Goal: Book appointment/travel/reservation

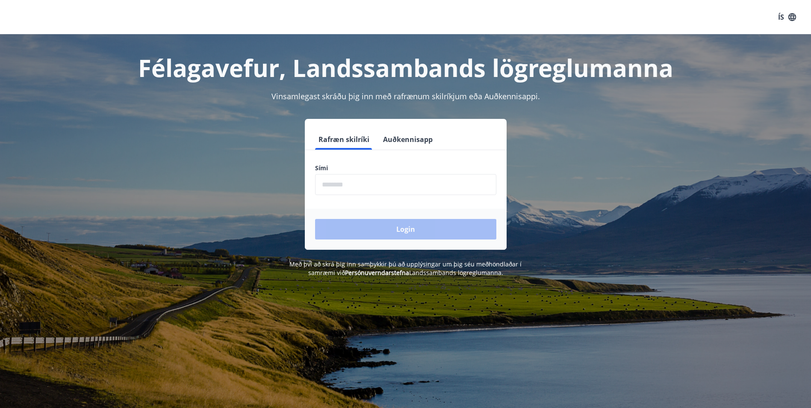
click at [339, 178] on input "phone" at bounding box center [405, 184] width 181 height 21
type input "********"
click at [315, 219] on button "Login" at bounding box center [405, 229] width 181 height 21
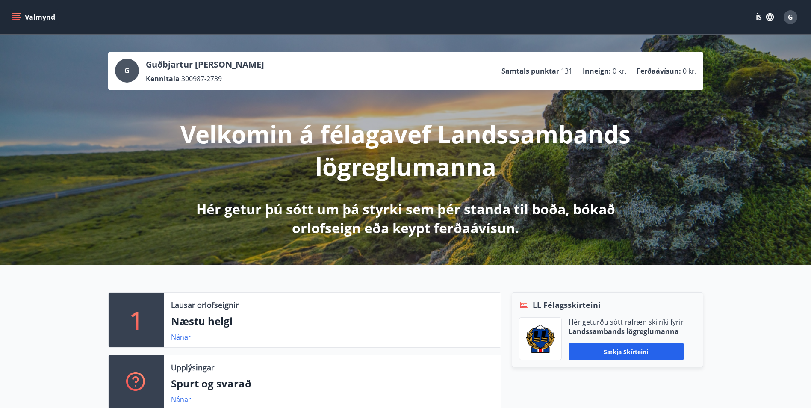
click at [11, 21] on button "Valmynd" at bounding box center [34, 16] width 48 height 15
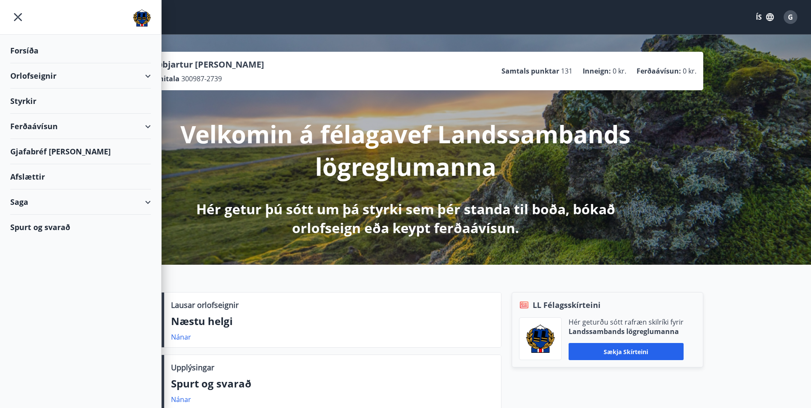
click at [82, 75] on div "Orlofseignir" at bounding box center [80, 75] width 141 height 25
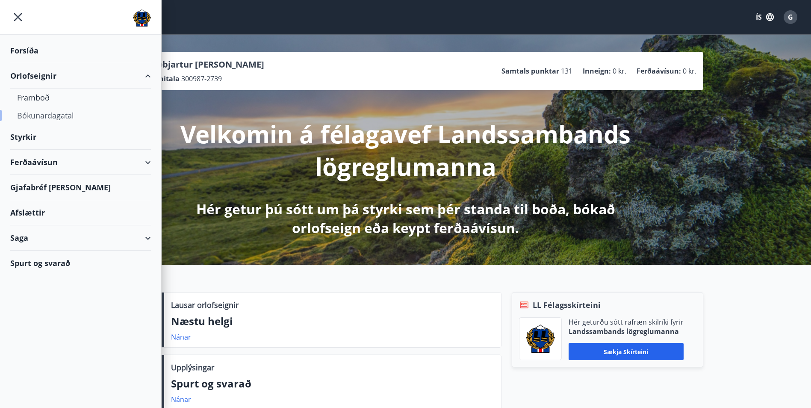
click at [47, 117] on div "Bókunardagatal" at bounding box center [80, 115] width 127 height 18
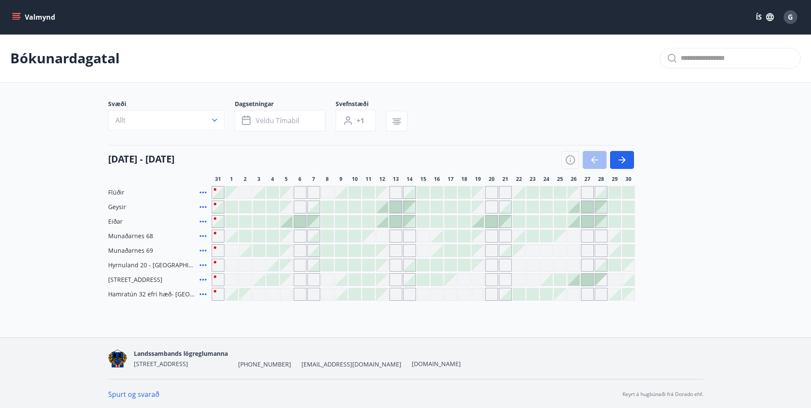
click at [492, 236] on div "Gráir dagar eru ekki bókanlegir" at bounding box center [491, 236] width 13 height 13
click at [618, 160] on icon "button" at bounding box center [622, 160] width 10 height 10
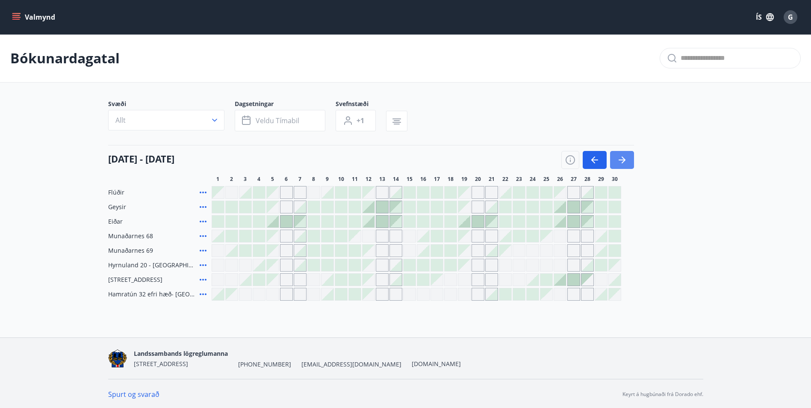
click at [618, 161] on icon "button" at bounding box center [622, 160] width 10 height 10
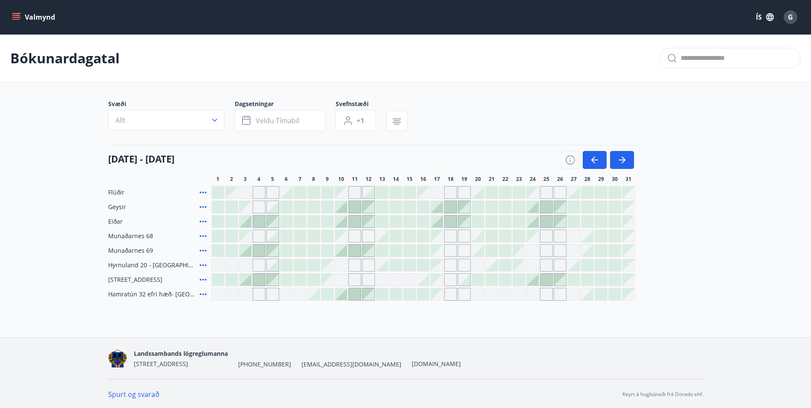
click at [351, 251] on div at bounding box center [355, 251] width 12 height 12
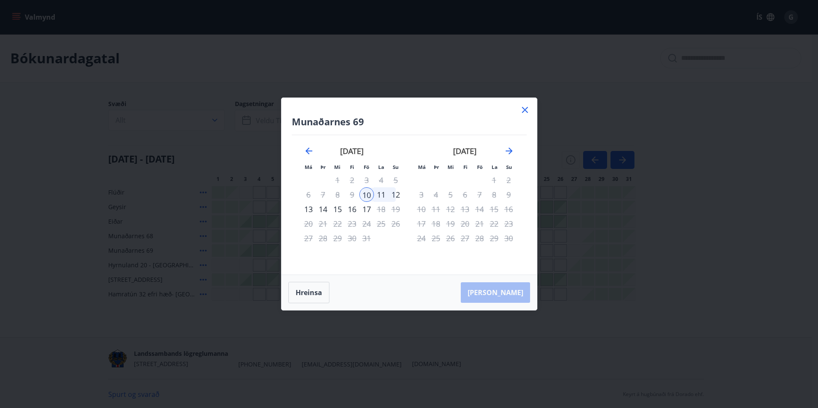
click at [385, 193] on div "11" at bounding box center [381, 194] width 15 height 15
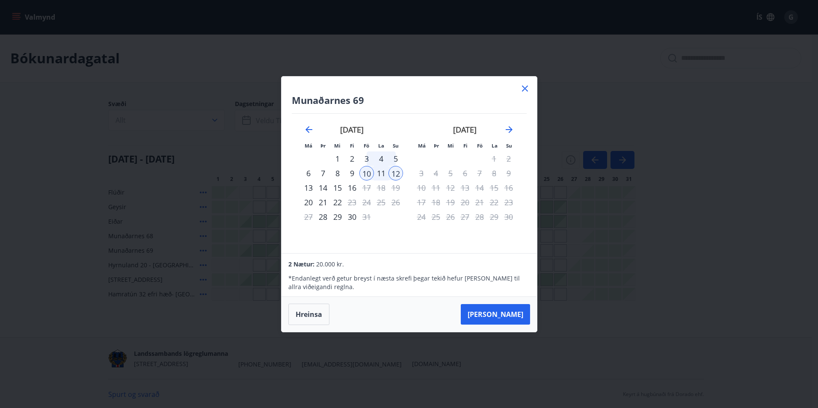
click at [382, 173] on div "11" at bounding box center [381, 173] width 15 height 15
click at [371, 174] on div "10" at bounding box center [366, 173] width 15 height 15
click at [382, 173] on div "11" at bounding box center [381, 173] width 15 height 15
click at [311, 185] on div "13" at bounding box center [308, 187] width 15 height 15
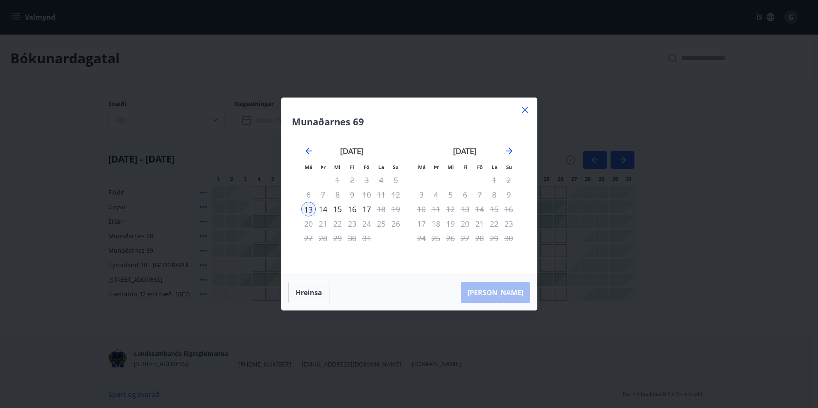
click at [370, 193] on div "10" at bounding box center [366, 194] width 15 height 15
click at [526, 112] on icon at bounding box center [525, 110] width 10 height 10
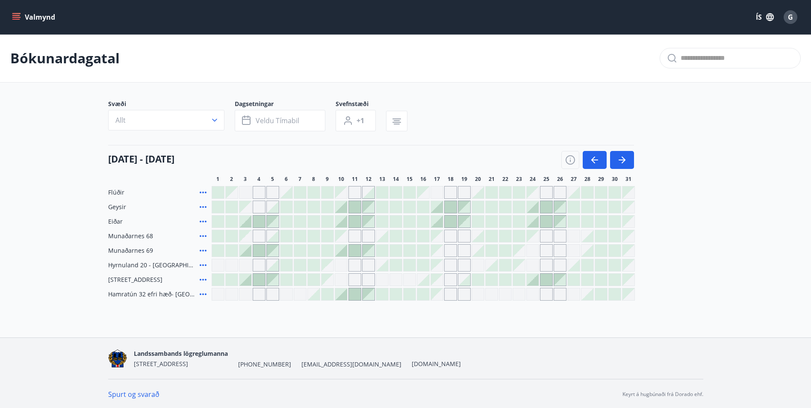
click at [355, 248] on div at bounding box center [355, 251] width 12 height 12
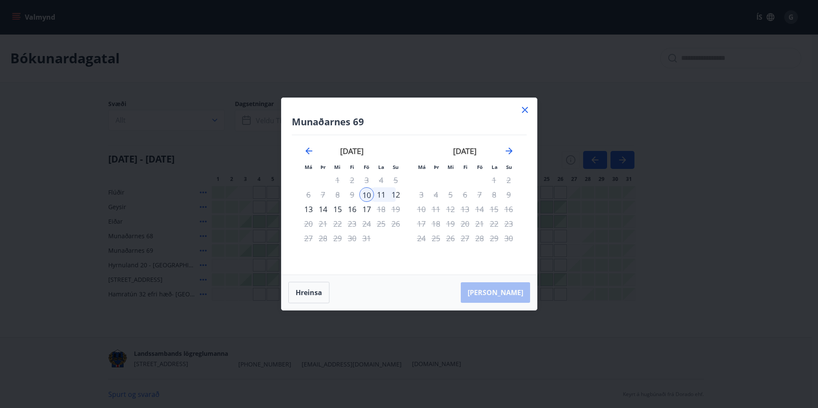
click at [396, 193] on div "12" at bounding box center [395, 194] width 15 height 15
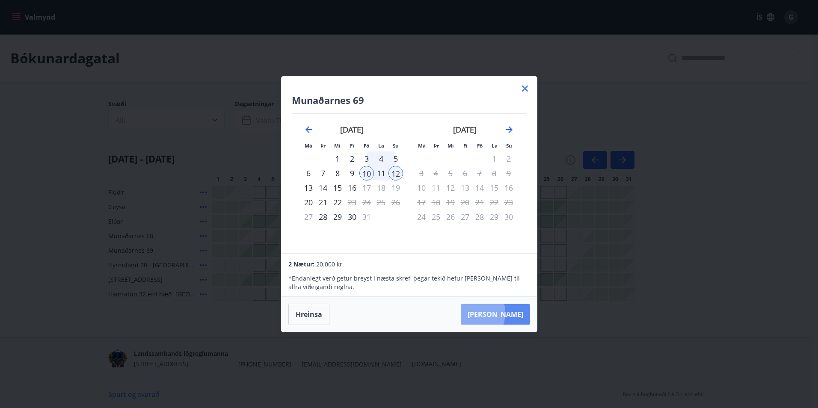
click at [494, 313] on button "[PERSON_NAME]" at bounding box center [495, 314] width 69 height 21
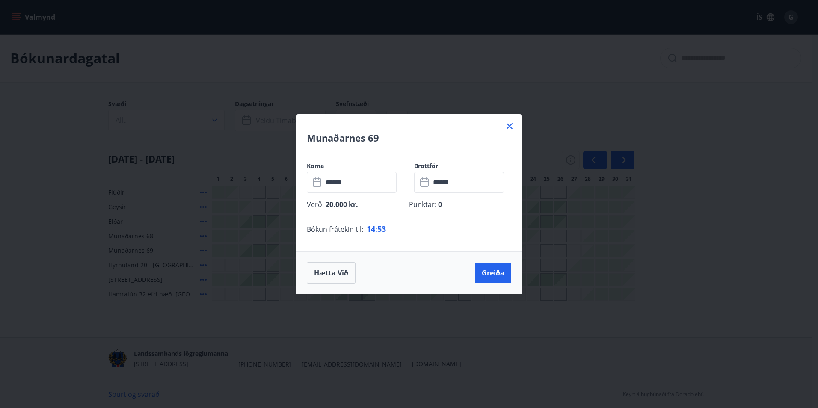
click at [430, 135] on h4 "Munaðarnes 69" at bounding box center [409, 137] width 204 height 13
drag, startPoint x: 420, startPoint y: 126, endPoint x: 521, endPoint y: 145, distance: 102.8
click at [521, 145] on div "Munaðarnes 69 Koma ​ ****** ​ Brottför ​ ****** ​ Verð : 20.000 kr. Punktar : 0…" at bounding box center [409, 204] width 226 height 180
click at [430, 207] on p "Punktar : 0" at bounding box center [460, 204] width 102 height 9
click at [508, 130] on icon at bounding box center [509, 126] width 10 height 10
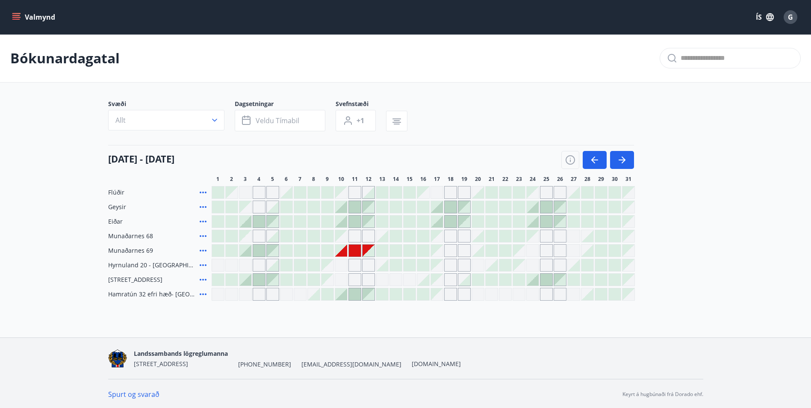
click at [358, 252] on div at bounding box center [355, 251] width 12 height 12
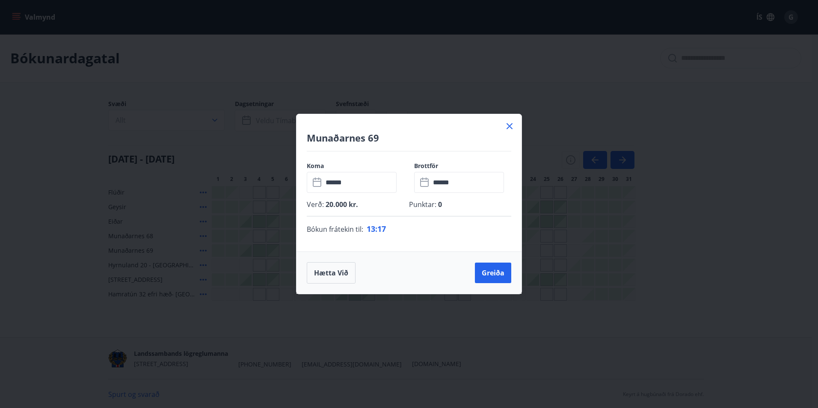
drag, startPoint x: 414, startPoint y: 124, endPoint x: 412, endPoint y: 130, distance: 7.0
click at [412, 130] on div "Munaðarnes 69" at bounding box center [408, 132] width 225 height 37
click at [498, 270] on button "Greiða" at bounding box center [493, 273] width 36 height 21
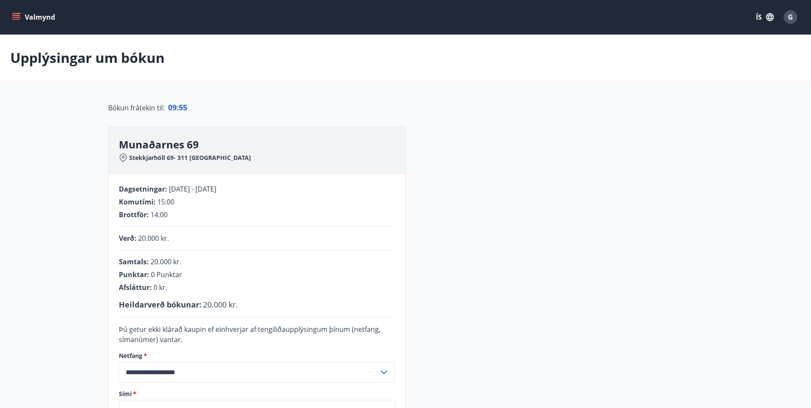
click at [456, 277] on div "**********" at bounding box center [405, 293] width 595 height 333
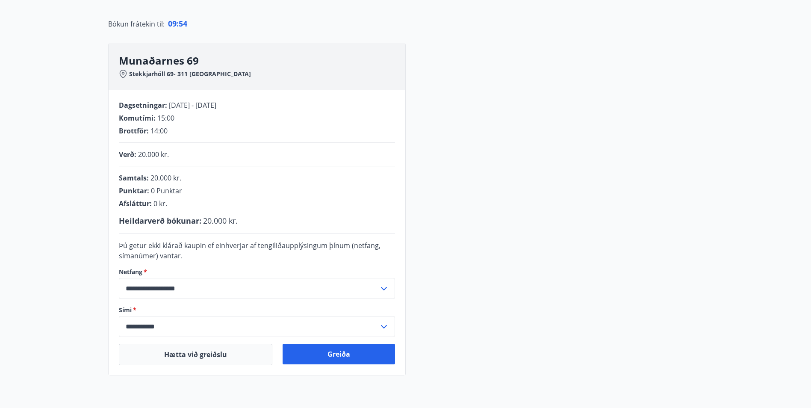
scroll to position [128, 0]
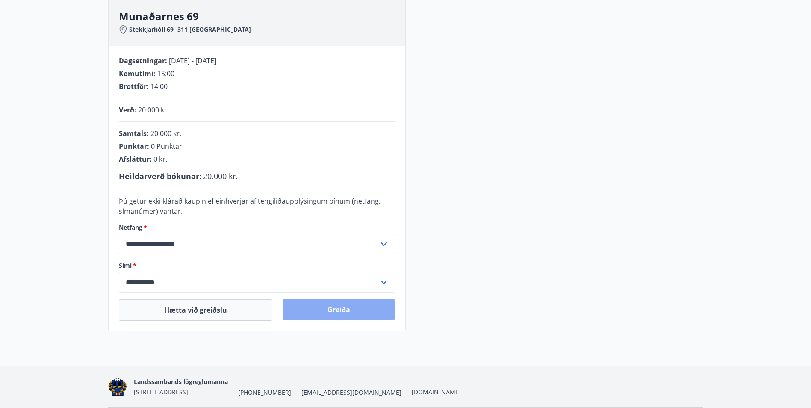
click at [365, 313] on button "Greiða" at bounding box center [339, 309] width 112 height 21
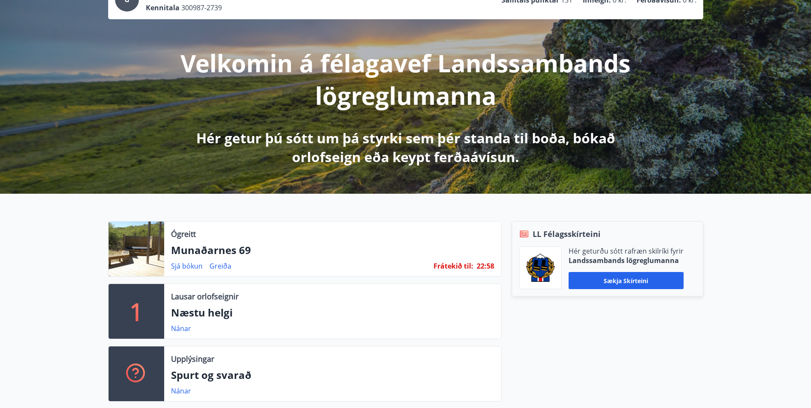
scroll to position [86, 0]
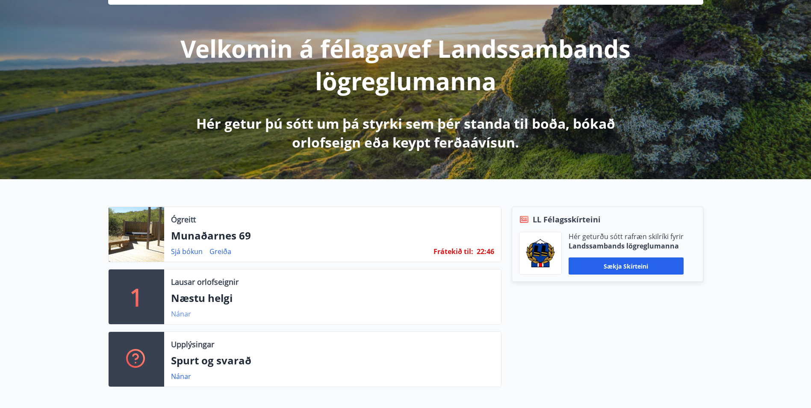
click at [180, 315] on link "Nánar" at bounding box center [181, 313] width 20 height 9
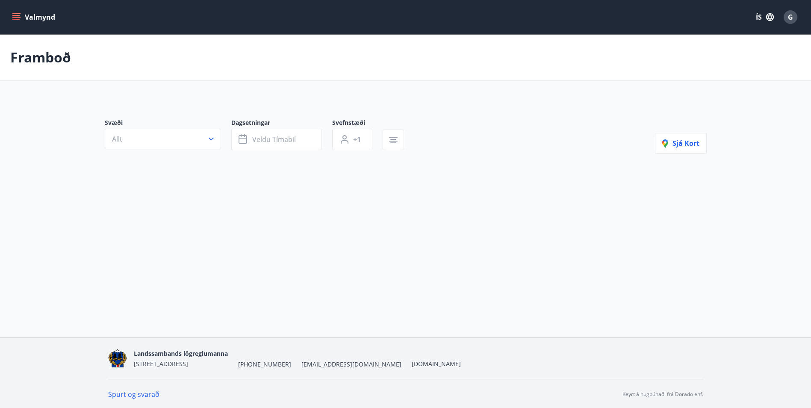
type input "*"
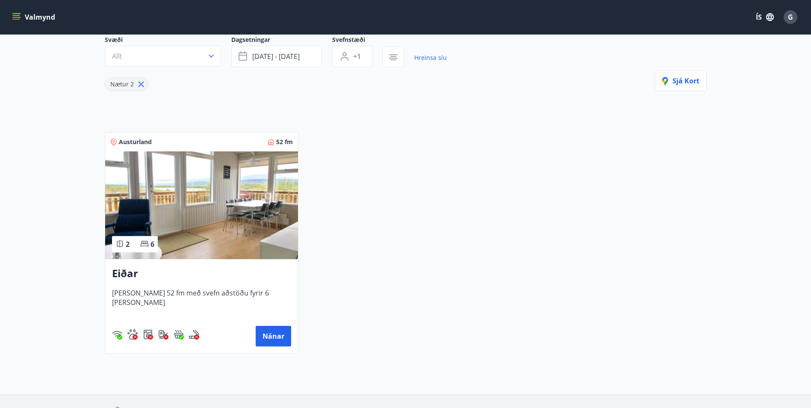
scroll to position [86, 0]
